Goal: Task Accomplishment & Management: Complete application form

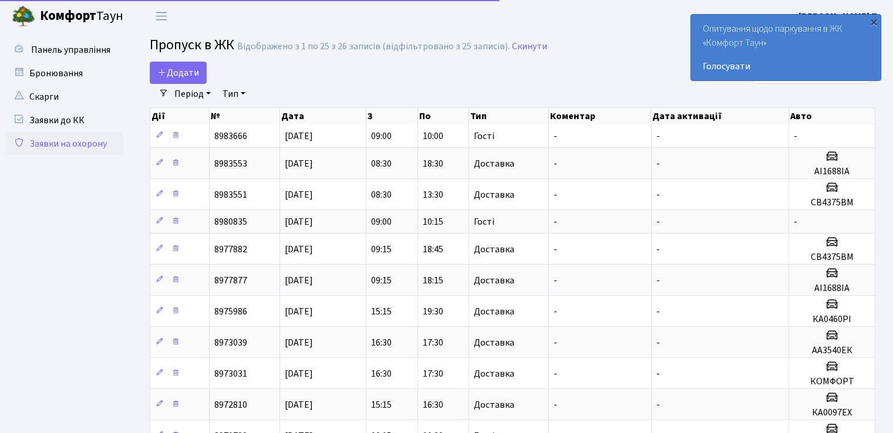
select select "25"
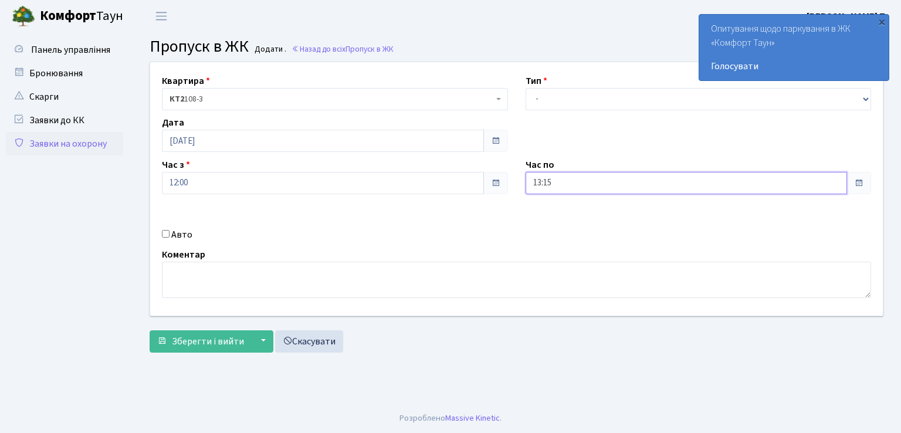
click at [633, 187] on input "13:15" at bounding box center [687, 183] width 322 height 22
click at [551, 222] on icon at bounding box center [558, 224] width 32 height 32
type input "15:15"
click at [162, 231] on input "Авто" at bounding box center [166, 234] width 8 height 8
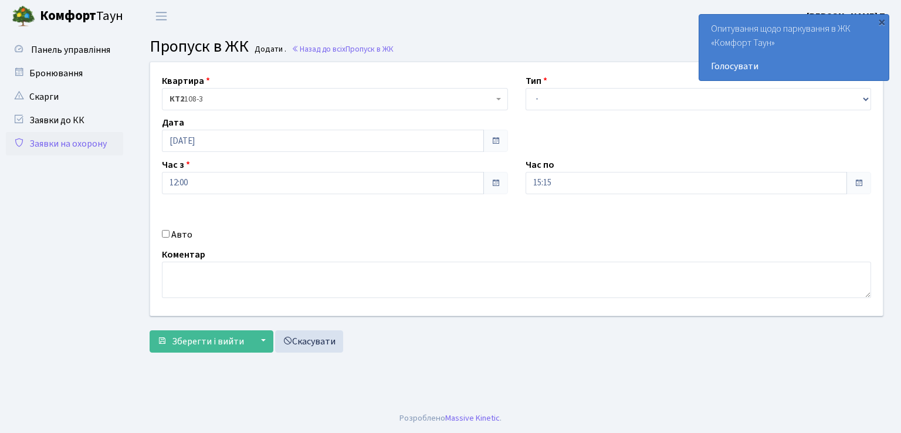
checkbox input "true"
click at [595, 99] on select "- Доставка Таксі Гості Сервіс" at bounding box center [699, 99] width 346 height 22
select select "1"
click at [526, 88] on select "- Доставка Таксі Гості Сервіс" at bounding box center [699, 99] width 346 height 22
click at [606, 227] on input "text" at bounding box center [699, 225] width 346 height 22
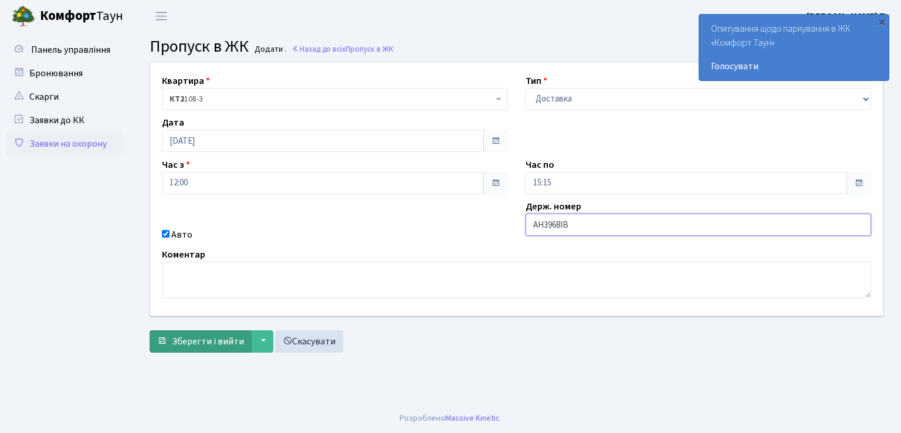
type input "АН3968ІВ"
click at [212, 337] on span "Зберегти і вийти" at bounding box center [208, 341] width 72 height 13
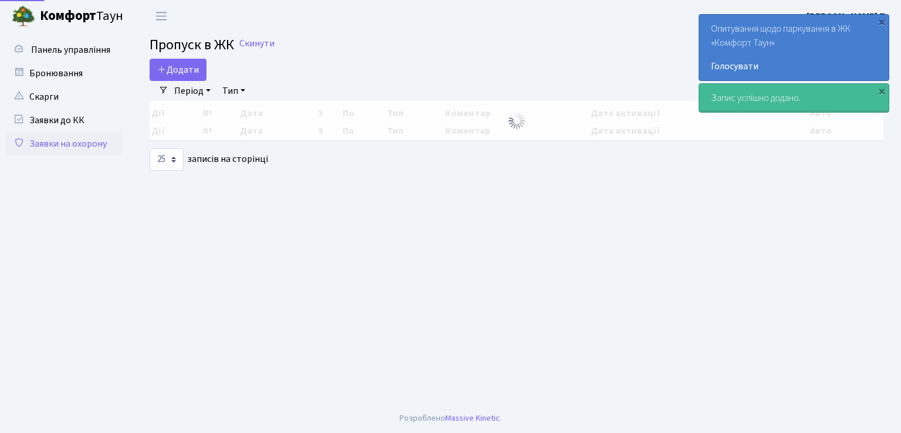
select select "25"
